Goal: Complete application form

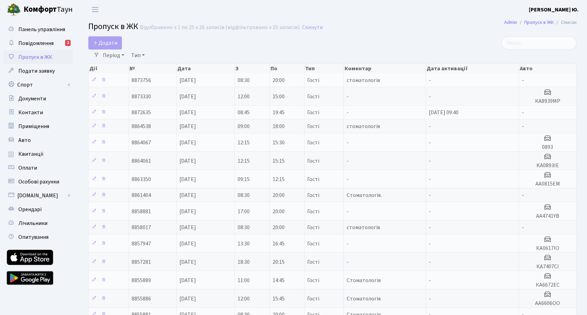
select select "25"
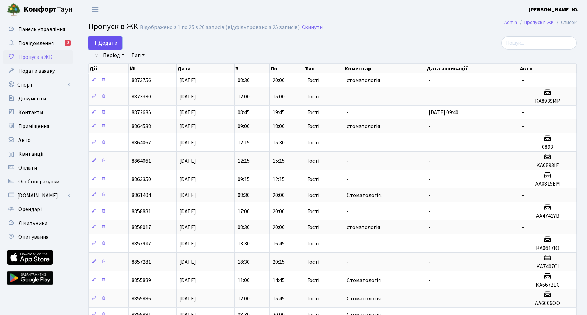
click at [115, 41] on span "Додати" at bounding box center [105, 43] width 25 height 8
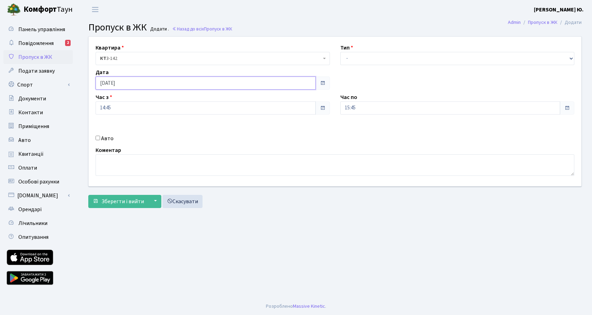
click at [117, 84] on input "[DATE]" at bounding box center [206, 83] width 220 height 13
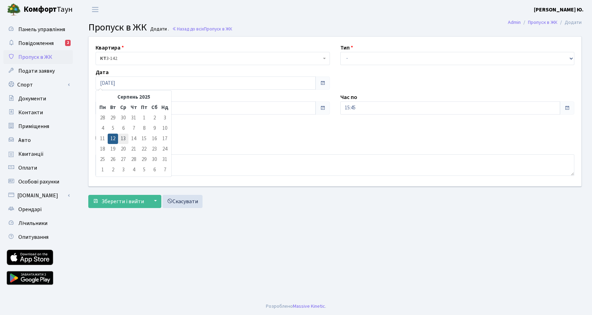
click at [123, 140] on td "13" at bounding box center [123, 139] width 10 height 10
type input "[DATE]"
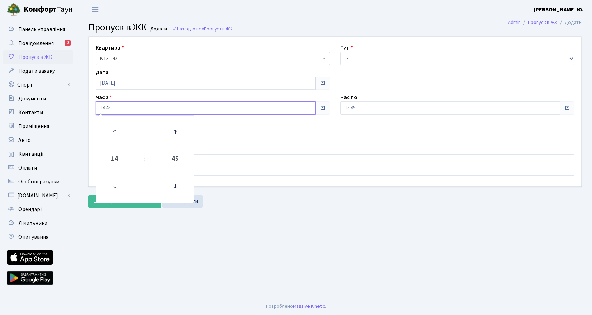
drag, startPoint x: 115, startPoint y: 108, endPoint x: 116, endPoint y: 113, distance: 4.6
click at [116, 108] on input "14:45" at bounding box center [206, 107] width 220 height 13
click at [115, 183] on icon at bounding box center [114, 186] width 19 height 19
click at [115, 182] on icon at bounding box center [114, 186] width 19 height 19
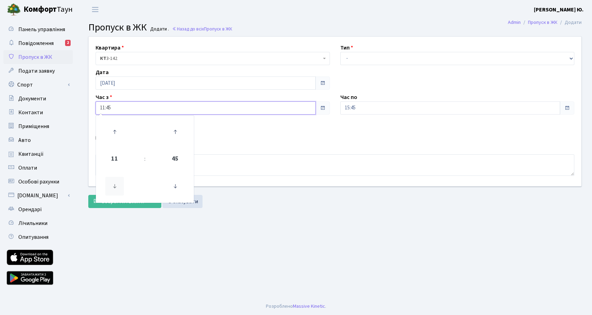
click at [115, 182] on icon at bounding box center [114, 186] width 19 height 19
drag, startPoint x: 116, startPoint y: 183, endPoint x: 145, endPoint y: 165, distance: 34.1
click at [116, 180] on icon at bounding box center [114, 186] width 19 height 19
click at [178, 133] on icon at bounding box center [175, 132] width 19 height 19
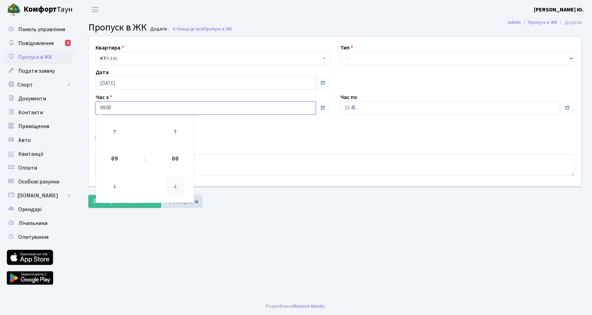
click at [178, 190] on icon at bounding box center [175, 186] width 19 height 19
click at [177, 188] on icon at bounding box center [175, 186] width 19 height 19
type input "08:30"
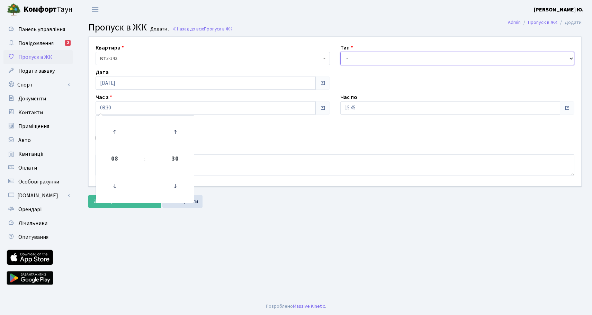
click at [358, 55] on select "- Доставка Таксі Гості Сервіс" at bounding box center [457, 58] width 234 height 13
select select "3"
click at [340, 52] on select "- Доставка Таксі Гості Сервіс" at bounding box center [457, 58] width 234 height 13
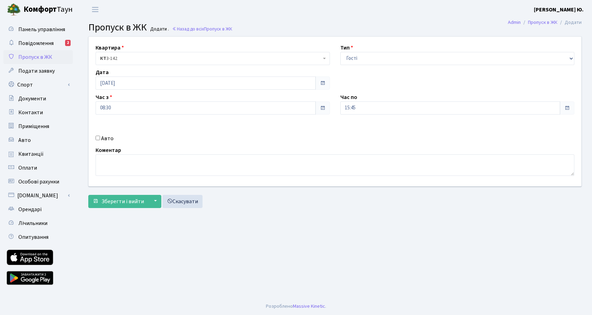
click at [359, 95] on div "Час по 15:45" at bounding box center [457, 103] width 245 height 21
click at [360, 99] on div "Час по 15:45" at bounding box center [457, 103] width 245 height 21
click at [357, 111] on input "15:45" at bounding box center [450, 107] width 220 height 13
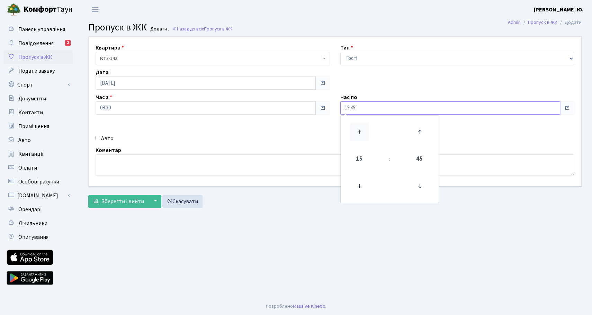
click at [355, 130] on icon at bounding box center [359, 132] width 19 height 19
click at [358, 130] on icon at bounding box center [359, 132] width 19 height 19
click at [359, 129] on icon at bounding box center [359, 132] width 19 height 19
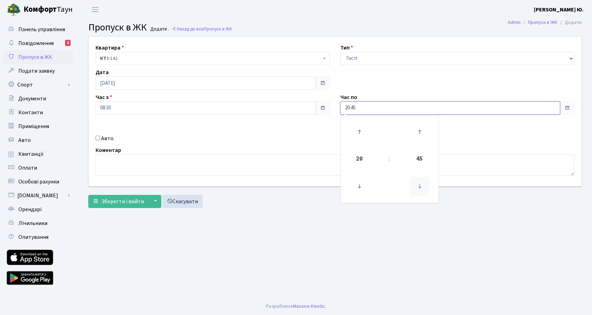
click at [415, 185] on icon at bounding box center [419, 186] width 19 height 19
type input "20:00"
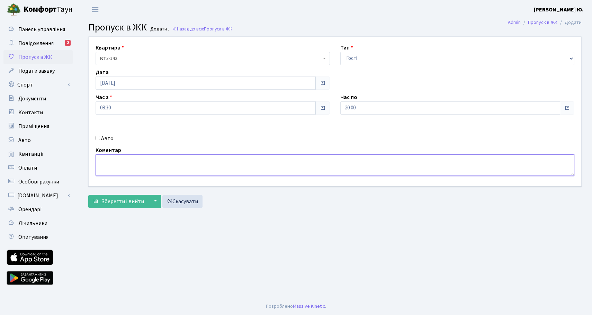
click at [311, 168] on textarea at bounding box center [335, 164] width 479 height 21
type textarea "Стоматологія"
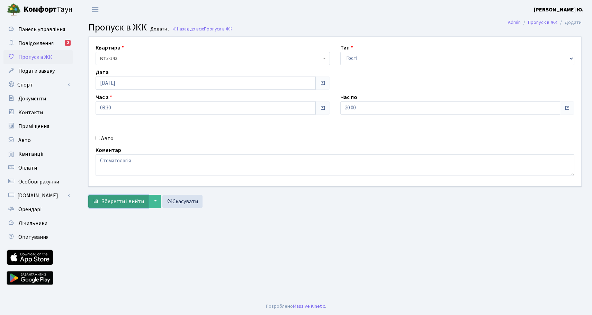
click at [127, 202] on span "Зберегти і вийти" at bounding box center [122, 202] width 43 height 8
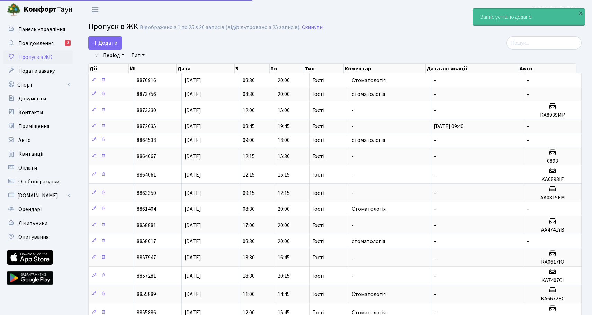
select select "25"
